Goal: Transaction & Acquisition: Purchase product/service

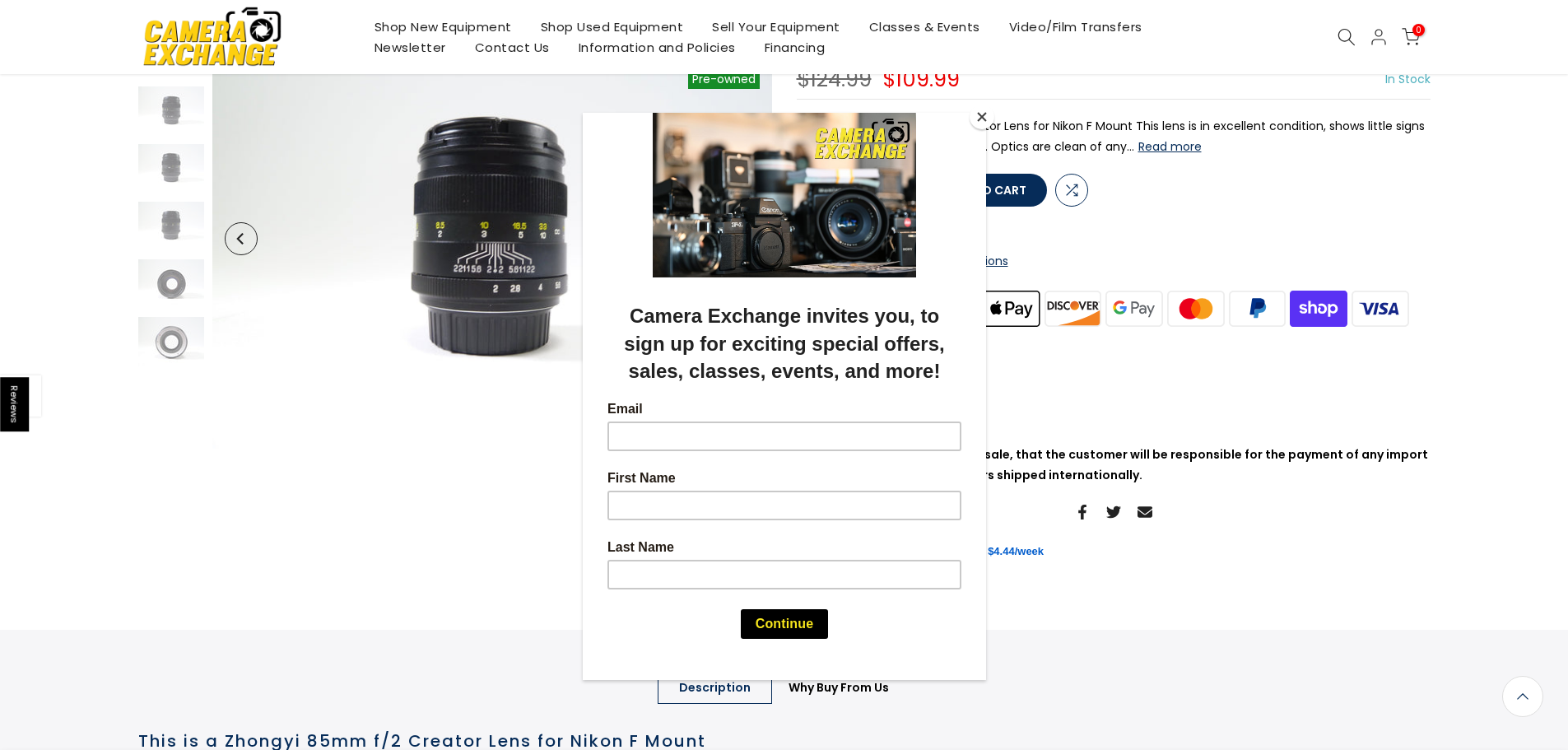
scroll to position [166, 0]
click at [983, 121] on button "Close" at bounding box center [983, 117] width 25 height 25
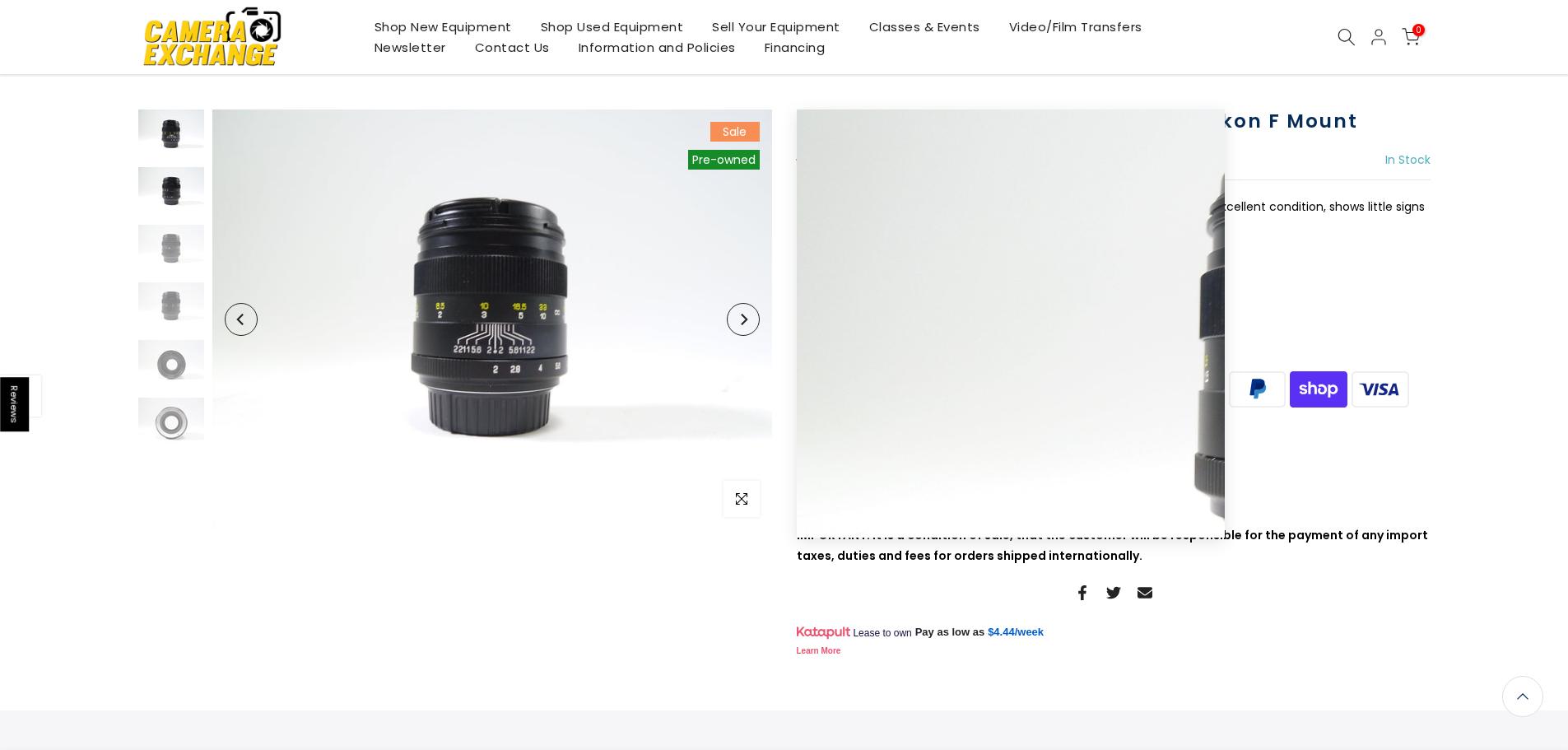
scroll to position [82, 0]
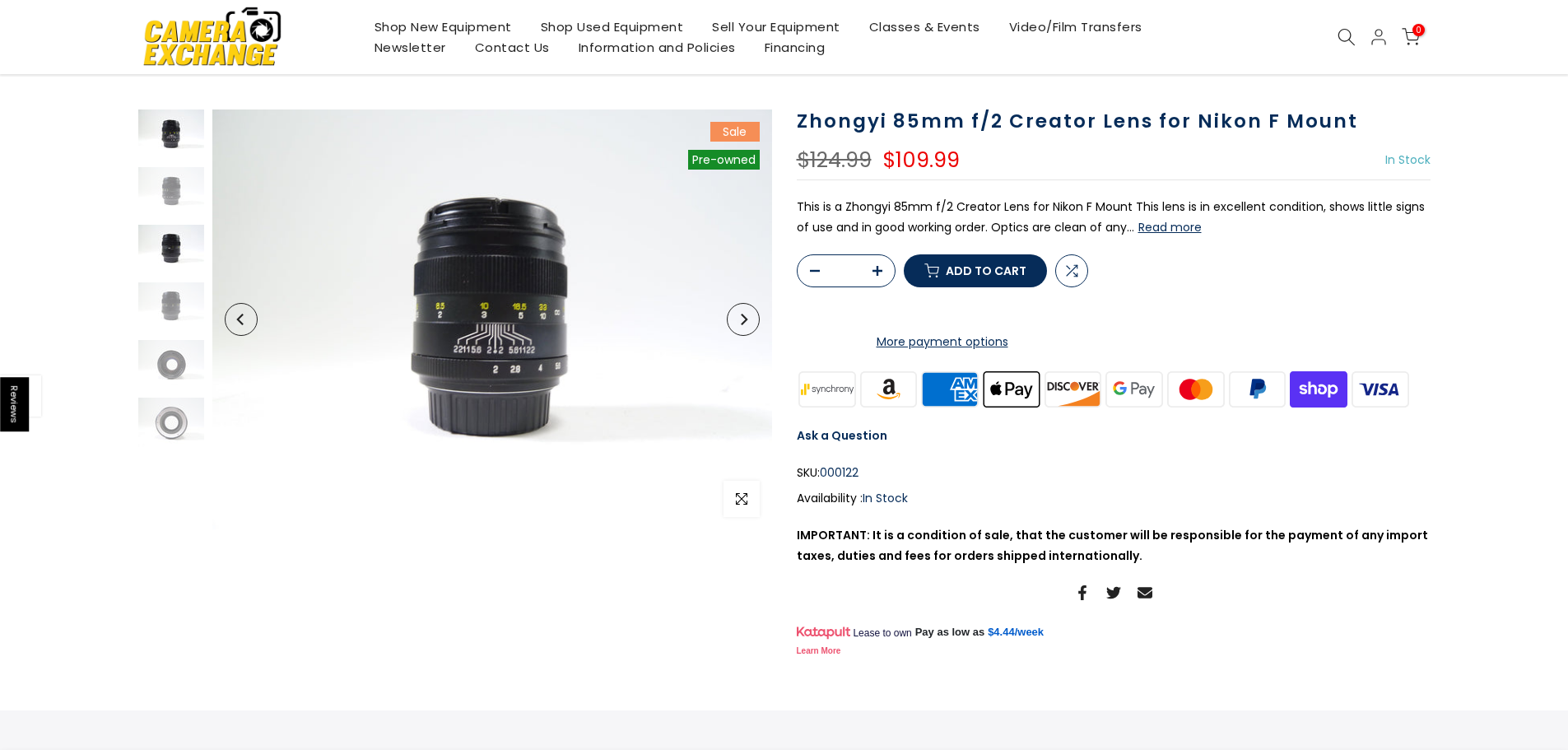
click at [186, 254] on img at bounding box center [171, 249] width 66 height 50
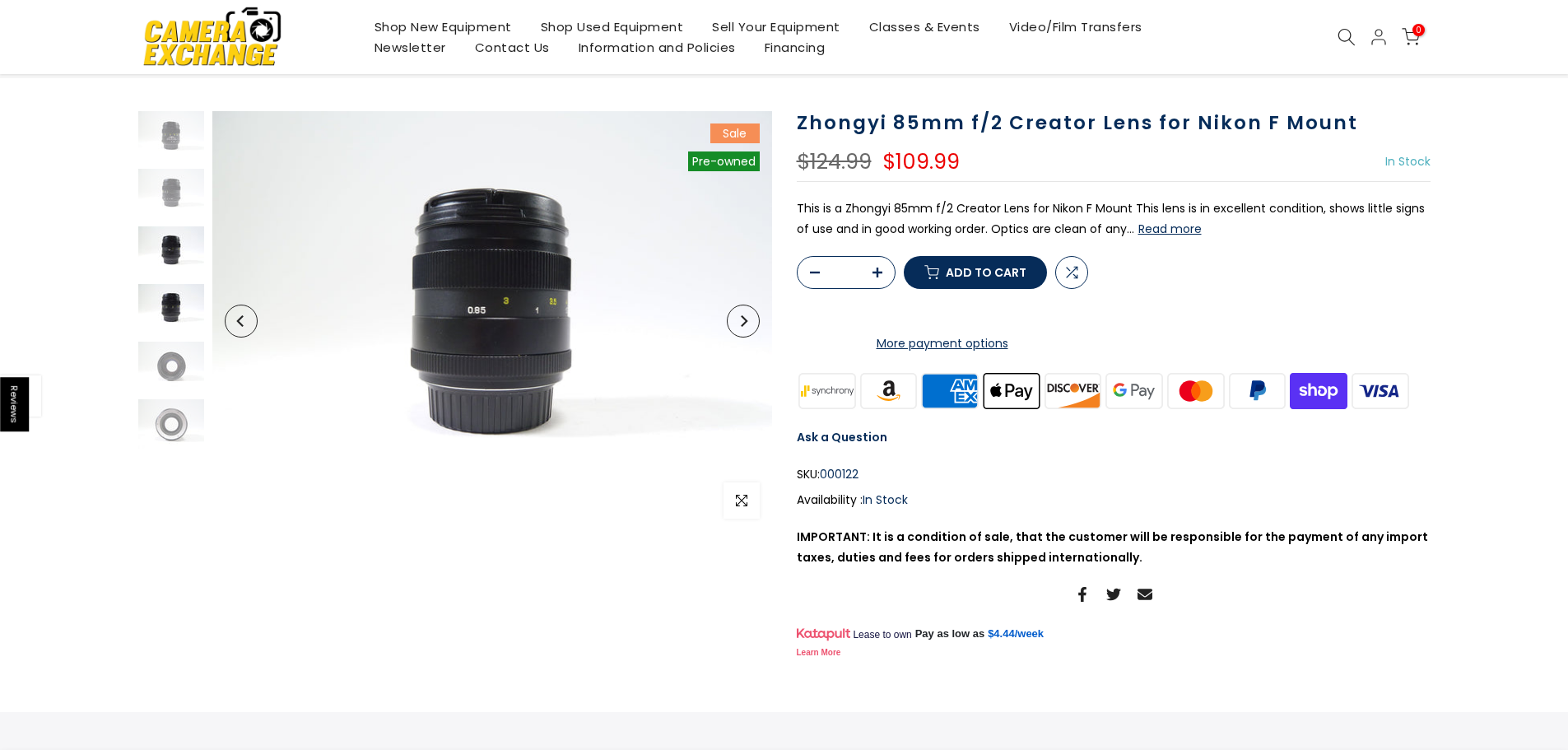
click at [179, 318] on img at bounding box center [171, 309] width 66 height 50
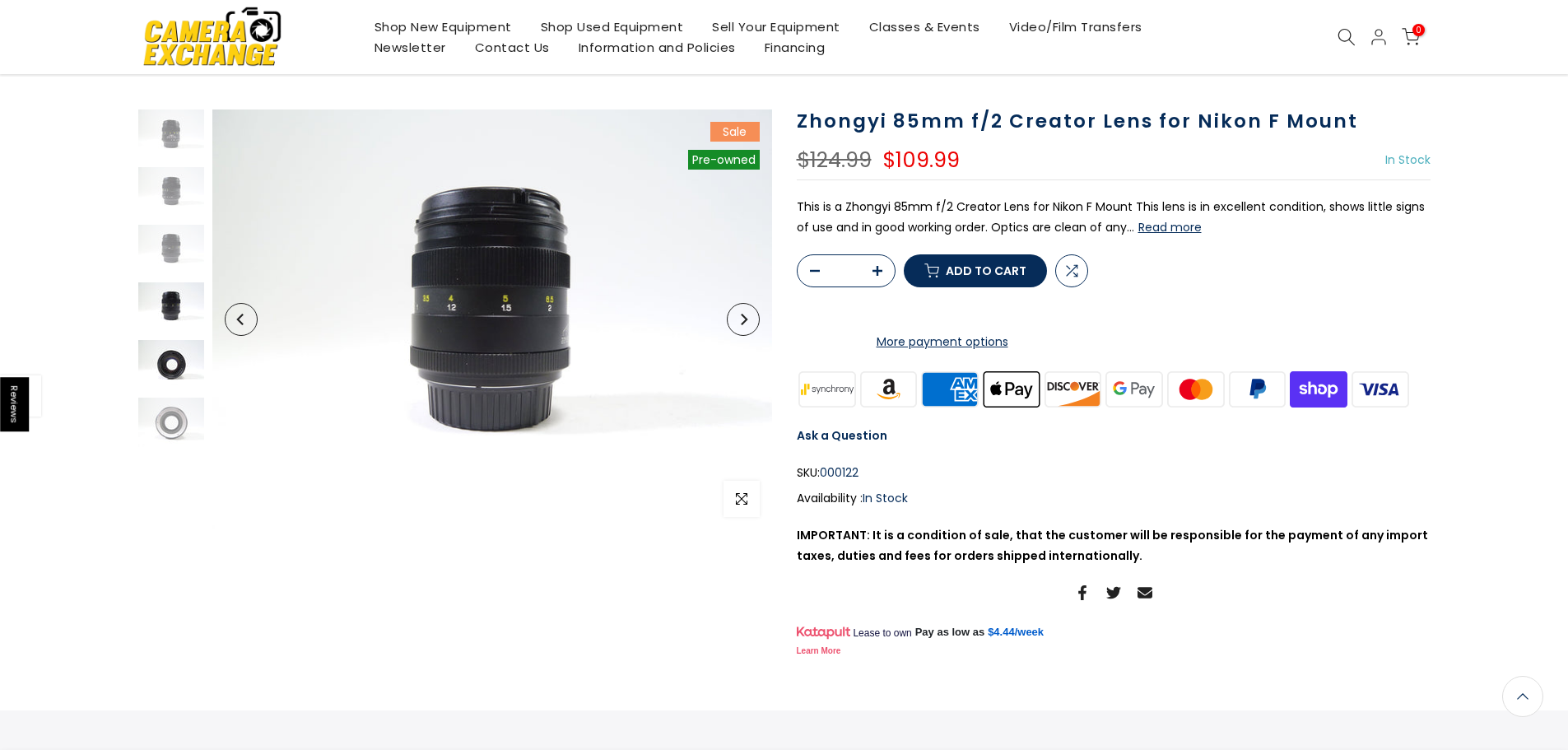
click at [176, 381] on img at bounding box center [171, 365] width 66 height 50
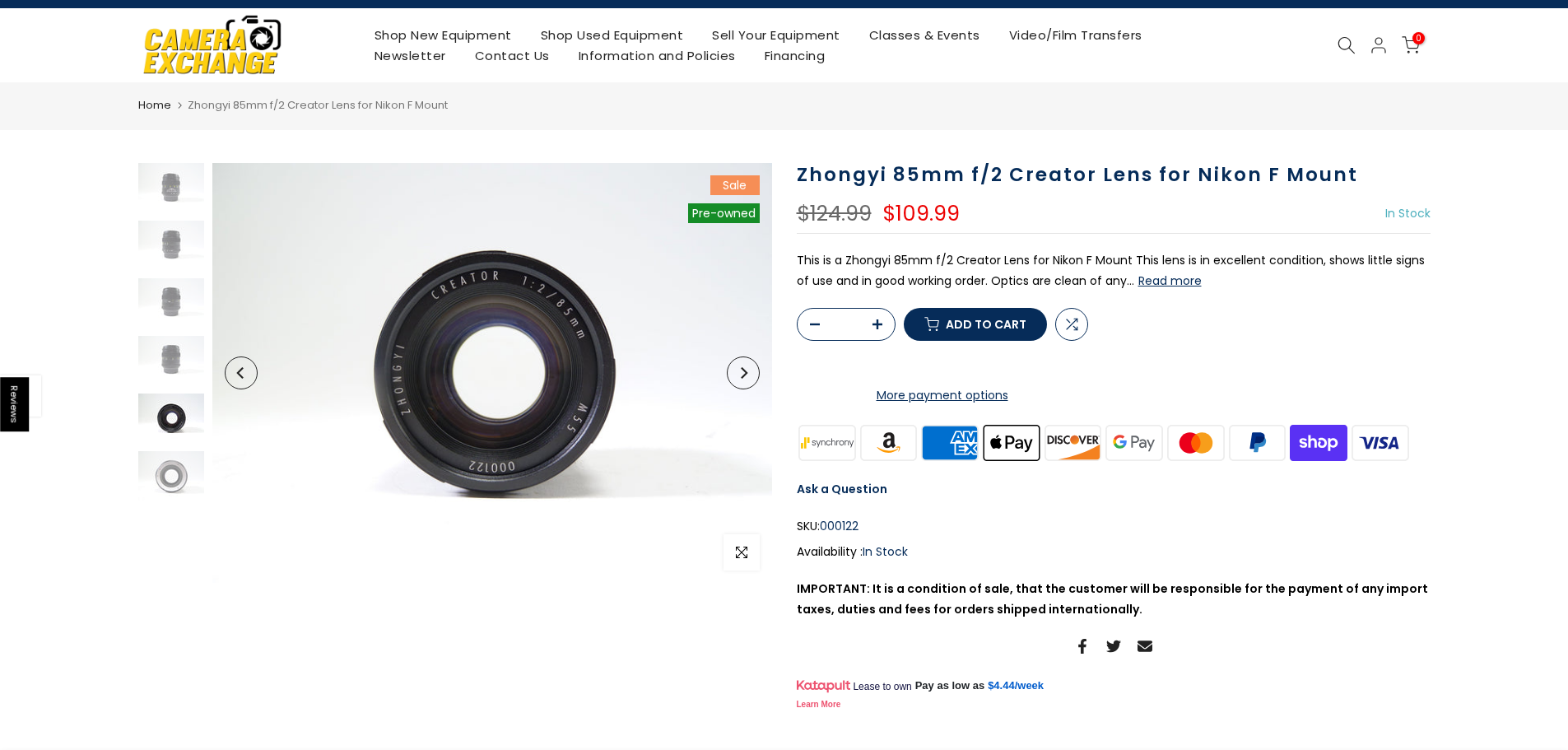
scroll to position [0, 0]
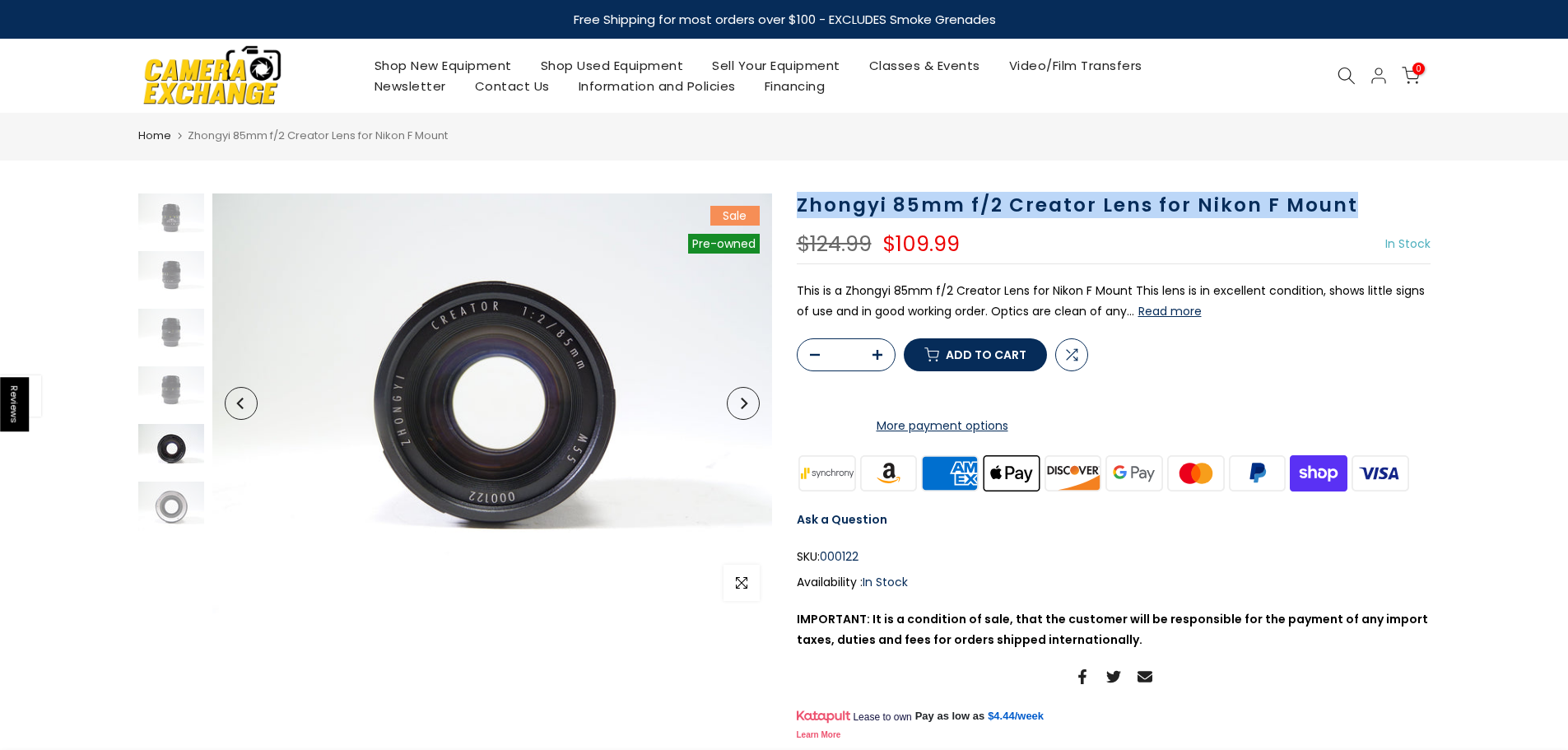
drag, startPoint x: 798, startPoint y: 197, endPoint x: 1384, endPoint y: 185, distance: 586.1
click at [1384, 185] on main "Home Zhongyi 85mm f/2 Creator Lens for Nikon F Mount Sale Sold out Pre order Pr…" at bounding box center [784, 643] width 1568 height 1061
copy h1 "Zhongyi 85mm f/2 Creator Lens for Nikon F Mount"
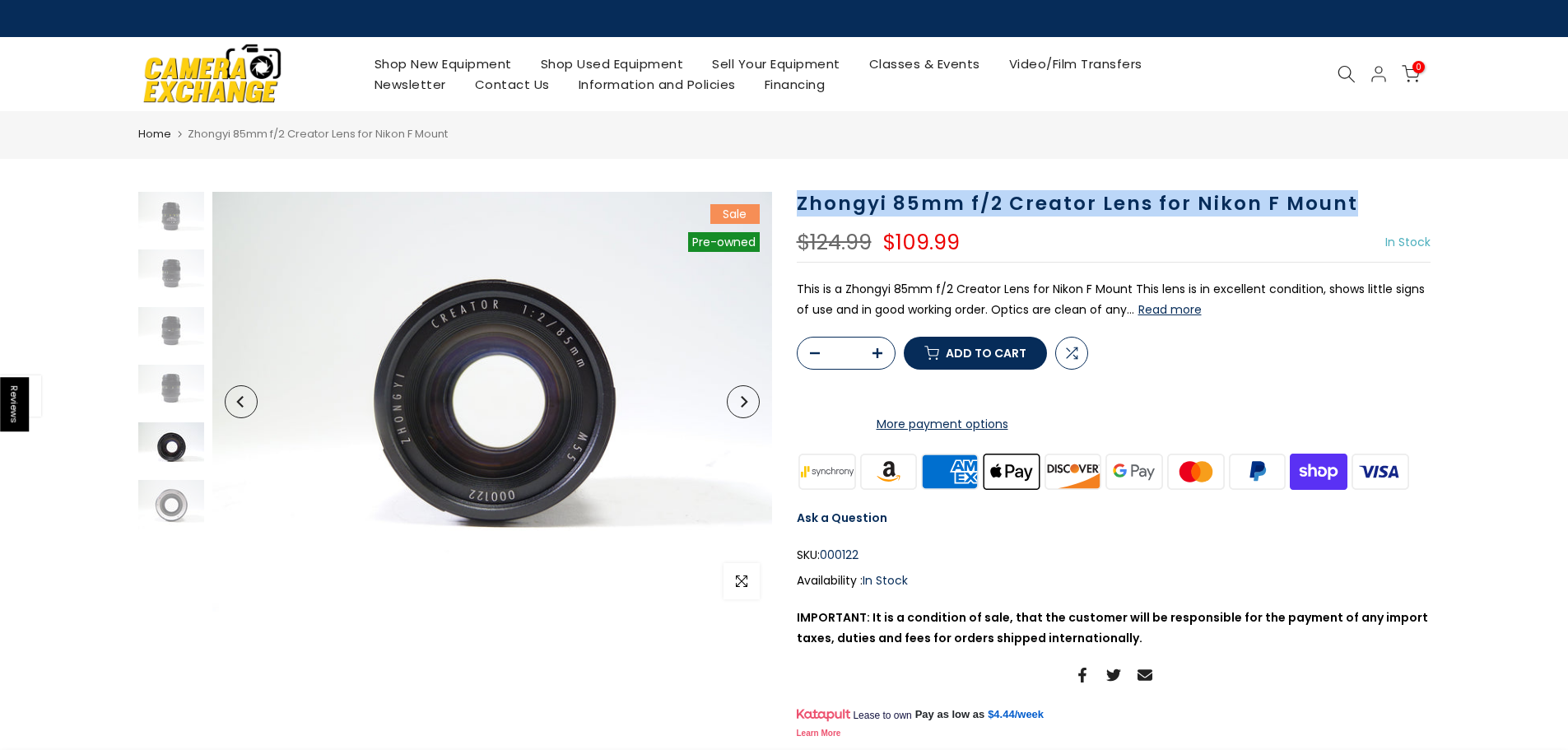
click at [800, 400] on shop-pay-wallet-button at bounding box center [798, 392] width 3 height 16
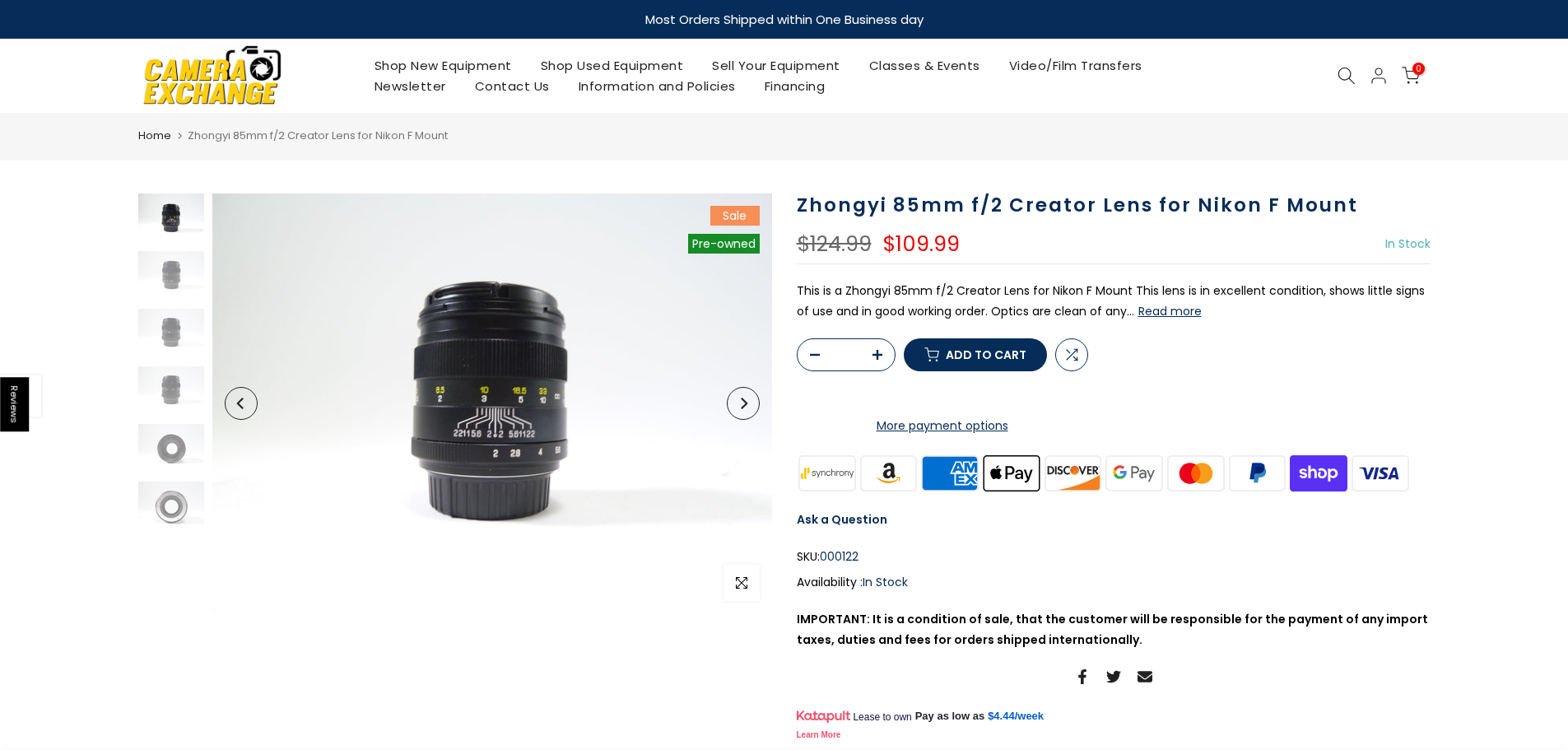
click at [970, 361] on span "Add to cart" at bounding box center [986, 355] width 80 height 11
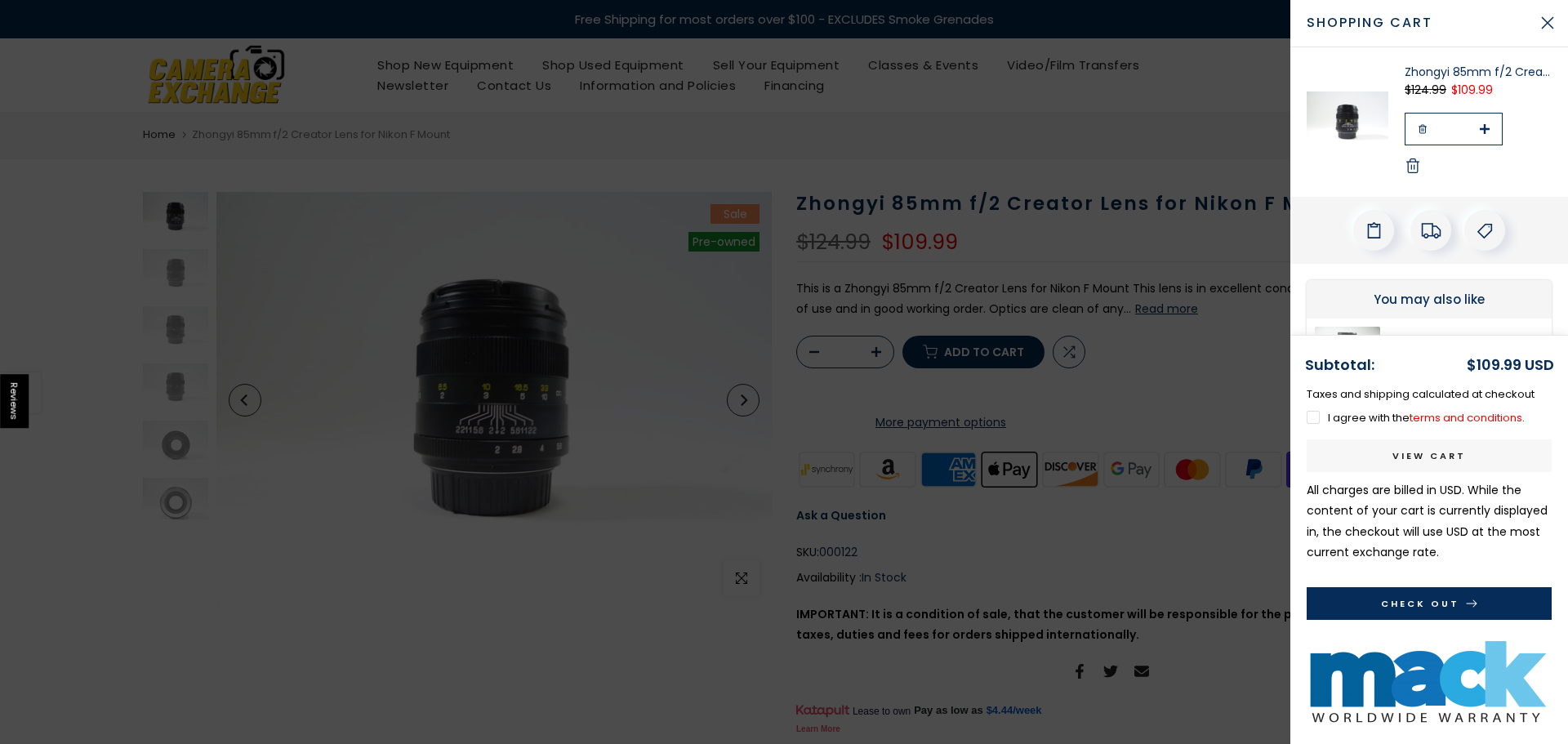
click at [1427, 600] on button "Check Out" at bounding box center [1429, 604] width 245 height 32
click at [1409, 605] on button "Check Out" at bounding box center [1429, 604] width 245 height 32
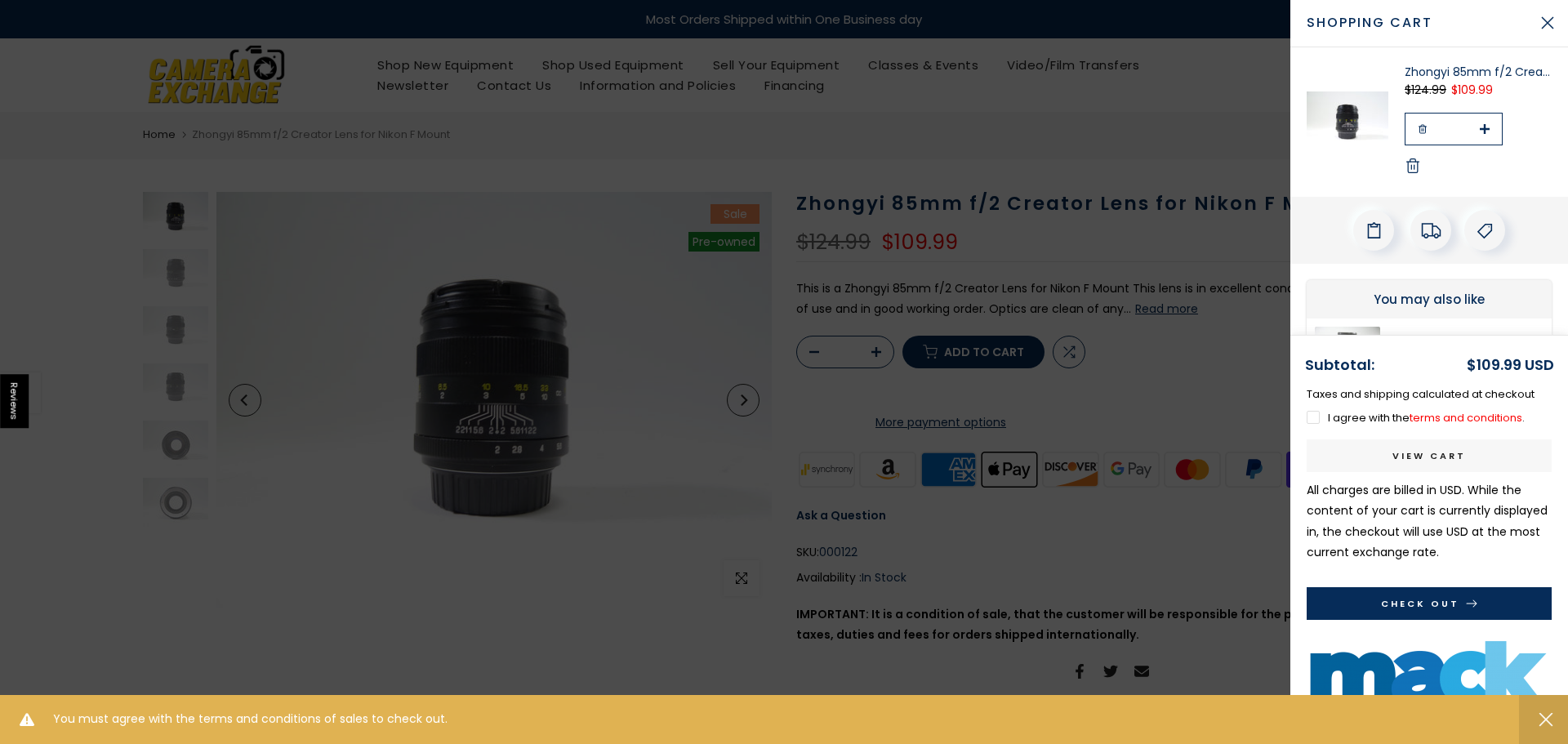
click at [1300, 415] on div "Subtotal: $109.99 USD Taxes and shipping calculated at checkout I agree with th…" at bounding box center [1429, 539] width 278 height 409
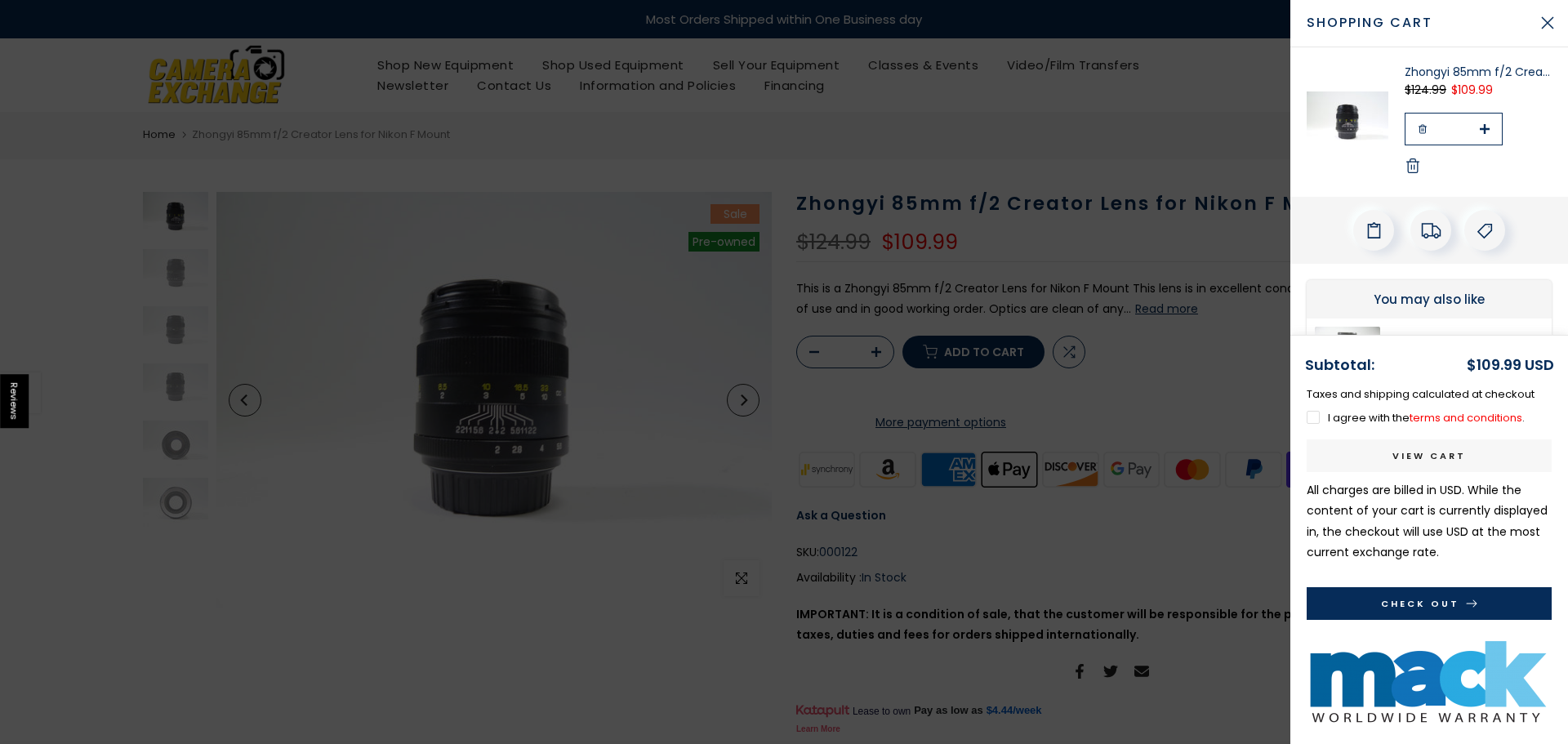
click at [1314, 411] on label "I agree with the terms and conditions ." at bounding box center [1415, 418] width 218 height 15
click at [1430, 594] on button "Check Out" at bounding box center [1429, 604] width 245 height 32
